Goal: Find specific page/section: Find specific page/section

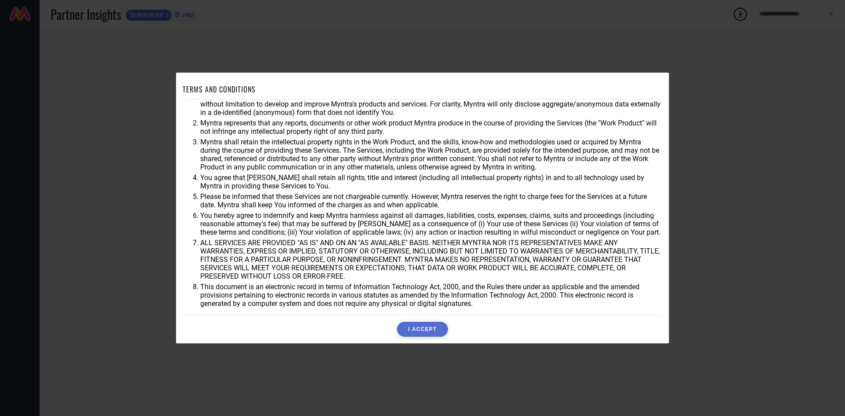
scroll to position [23, 0]
click at [424, 328] on button "I ACCEPT" at bounding box center [422, 329] width 51 height 15
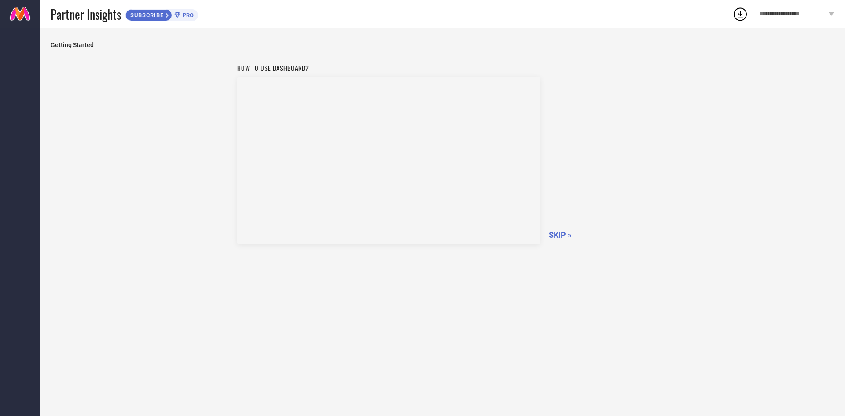
click at [560, 232] on span "SKIP »" at bounding box center [560, 234] width 23 height 9
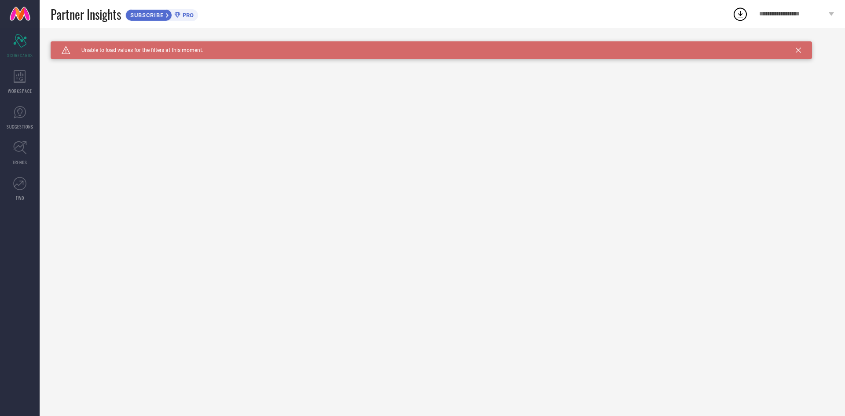
click at [797, 12] on span "**********" at bounding box center [793, 14] width 67 height 7
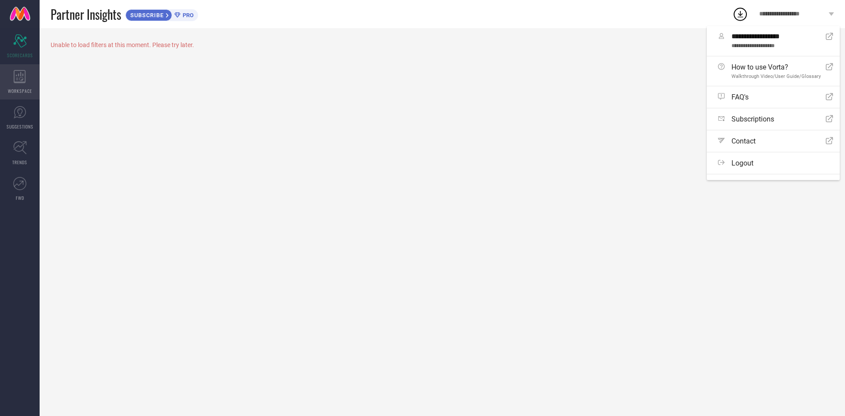
click at [21, 81] on icon at bounding box center [20, 76] width 12 height 13
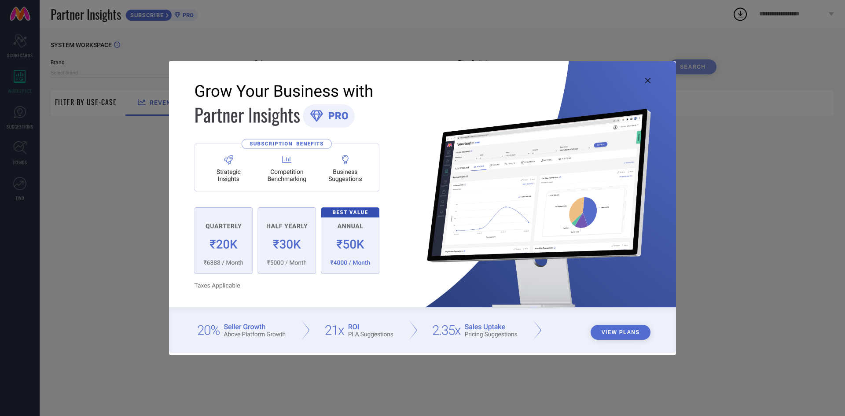
type input "1 STOP FASHION"
type input "All"
click at [647, 77] on img at bounding box center [422, 206] width 507 height 291
click at [647, 79] on icon at bounding box center [648, 80] width 5 height 5
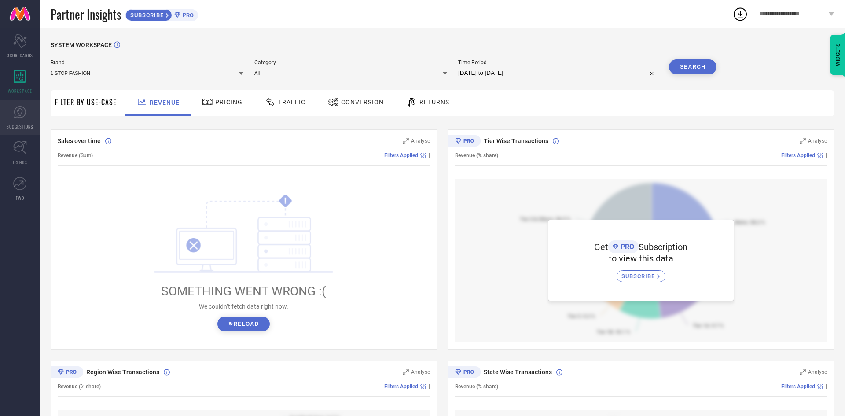
click at [17, 118] on icon at bounding box center [19, 112] width 13 height 13
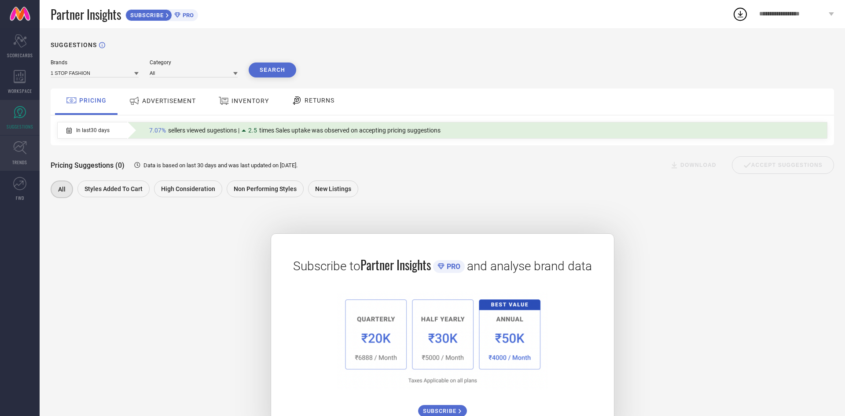
click at [24, 145] on icon at bounding box center [20, 148] width 14 height 14
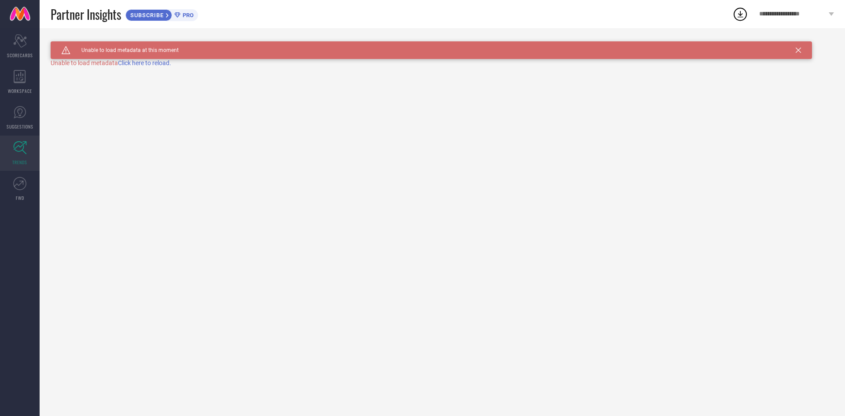
click at [164, 63] on span "Click here to reload." at bounding box center [144, 62] width 53 height 7
click at [27, 186] on link "FWD" at bounding box center [20, 188] width 40 height 35
